Goal: Check status: Check status

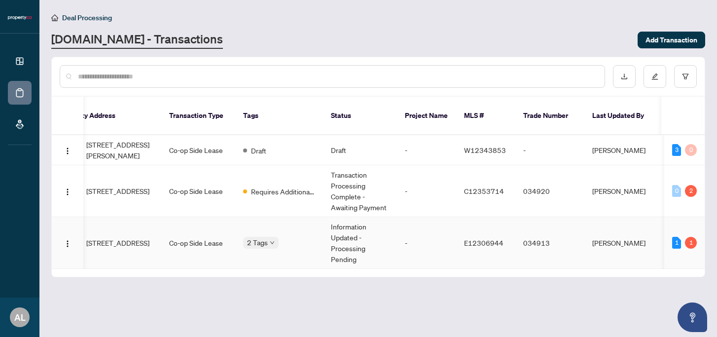
scroll to position [0, 311]
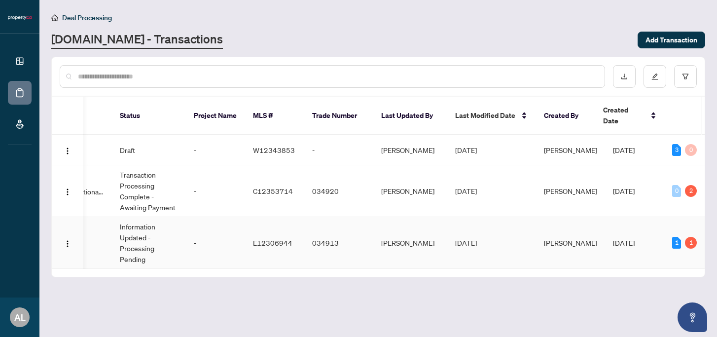
click at [685, 237] on div "1 1" at bounding box center [685, 243] width 25 height 12
click at [688, 237] on div "1" at bounding box center [691, 243] width 12 height 12
click at [674, 237] on div "1" at bounding box center [677, 243] width 9 height 12
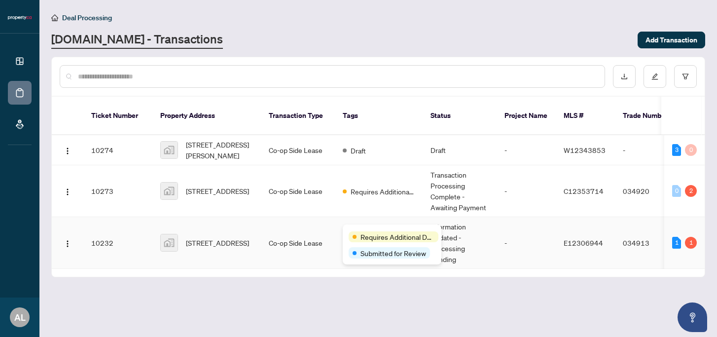
click at [358, 236] on body "Dashboard Deal Processing Mortgage Referrals AL [PERSON_NAME] [EMAIL_ADDRESS][P…" at bounding box center [358, 168] width 717 height 337
click at [372, 239] on span "Requires Additional Docs" at bounding box center [398, 236] width 74 height 11
click at [175, 183] on img at bounding box center [169, 191] width 17 height 17
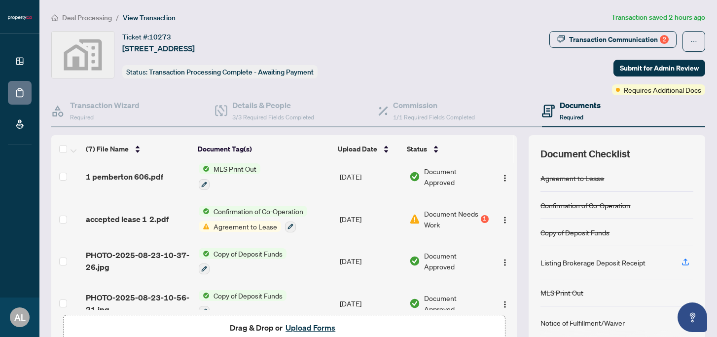
scroll to position [40, 0]
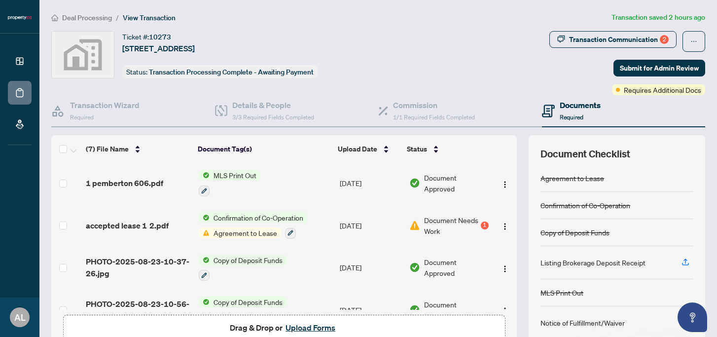
click at [243, 227] on span "Agreement to Lease" at bounding box center [246, 232] width 72 height 11
click at [483, 224] on div "1" at bounding box center [485, 226] width 8 height 8
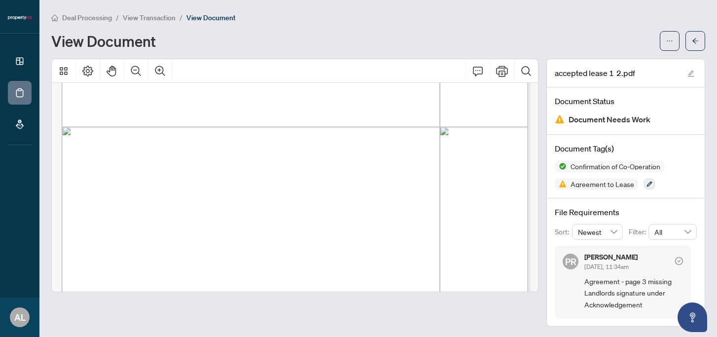
scroll to position [2821, 0]
